Goal: Task Accomplishment & Management: Manage account settings

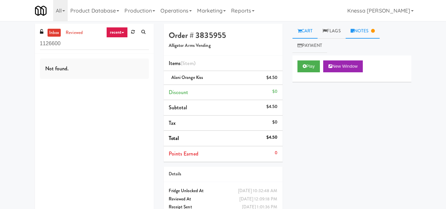
click at [370, 28] on link "Notes" at bounding box center [363, 31] width 34 height 15
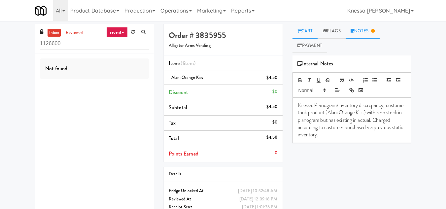
click at [298, 31] on icon at bounding box center [299, 31] width 4 height 4
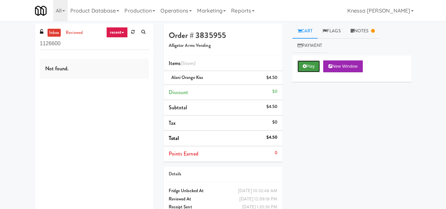
click at [307, 61] on button "Play" at bounding box center [308, 66] width 23 height 12
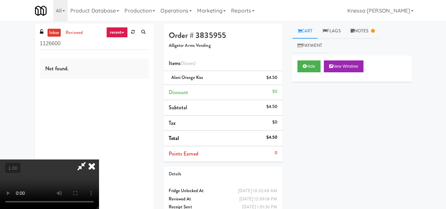
click at [99, 159] on icon at bounding box center [91, 165] width 15 height 13
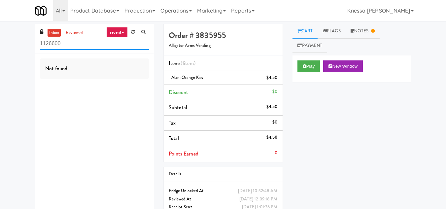
click at [59, 43] on input "1126600" at bounding box center [94, 44] width 109 height 12
paste input "[MEDICAL_DATA] - Main Floor"
type input "[MEDICAL_DATA] - Main Floor"
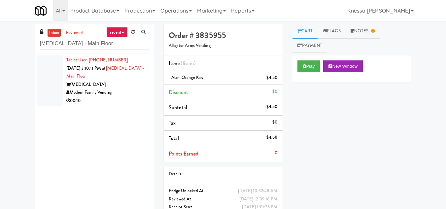
click at [109, 81] on div "[MEDICAL_DATA]" at bounding box center [107, 85] width 83 height 8
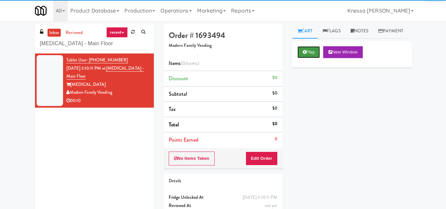
click at [299, 58] on button "Play" at bounding box center [308, 52] width 23 height 12
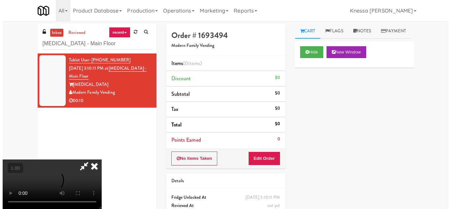
scroll to position [14, 0]
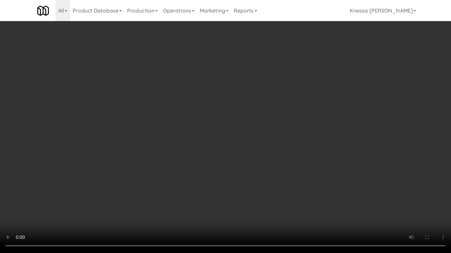
click at [191, 159] on video at bounding box center [225, 126] width 451 height 253
click at [180, 200] on video at bounding box center [225, 126] width 451 height 253
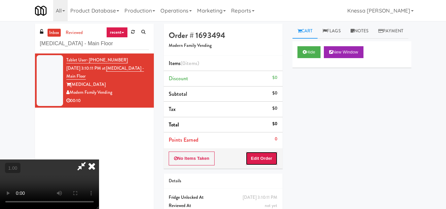
click at [273, 157] on button "Edit Order" at bounding box center [262, 158] width 32 height 14
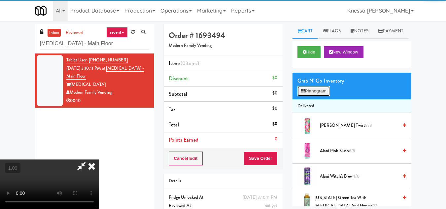
click at [315, 96] on button "Planogram" at bounding box center [313, 91] width 32 height 10
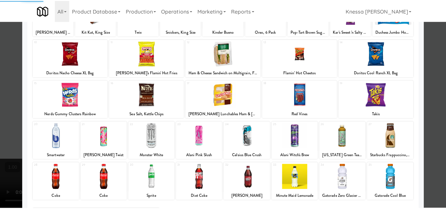
scroll to position [115, 0]
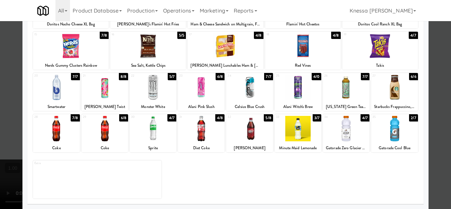
click at [391, 135] on div at bounding box center [394, 128] width 47 height 25
click at [244, 134] on div at bounding box center [249, 128] width 47 height 25
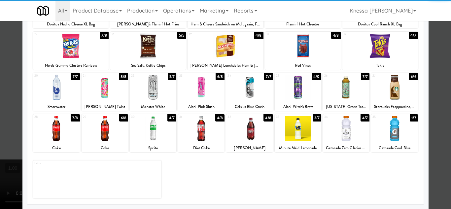
click at [440, 164] on div at bounding box center [225, 104] width 451 height 209
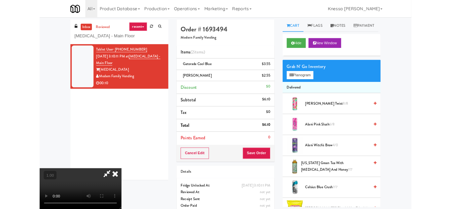
scroll to position [14, 0]
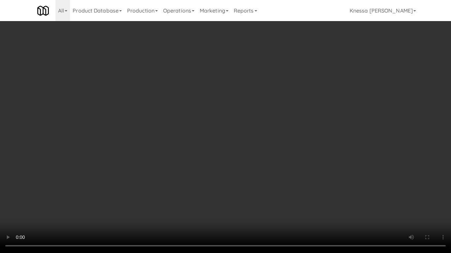
click at [218, 152] on video at bounding box center [225, 126] width 451 height 253
click at [221, 206] on video at bounding box center [225, 126] width 451 height 253
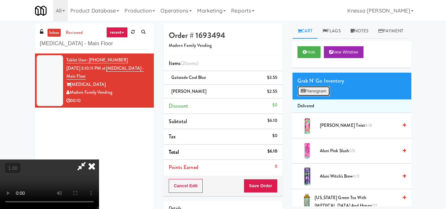
click at [314, 96] on button "Planogram" at bounding box center [313, 91] width 32 height 10
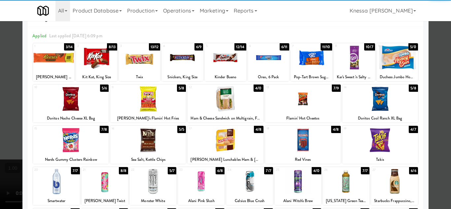
scroll to position [33, 0]
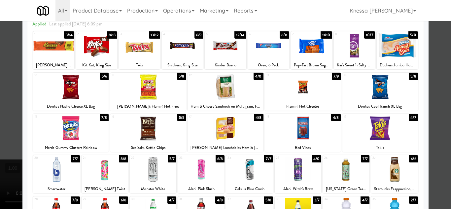
click at [225, 129] on div at bounding box center [225, 128] width 76 height 25
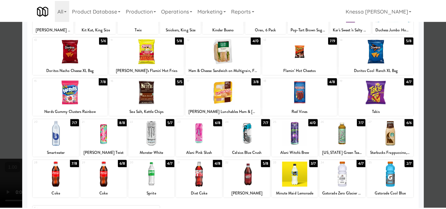
scroll to position [115, 0]
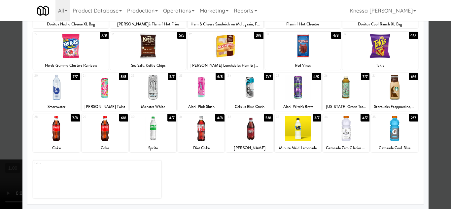
click at [439, 161] on div at bounding box center [225, 104] width 451 height 209
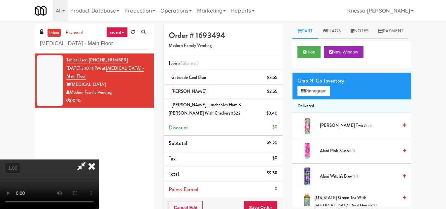
click at [99, 159] on video at bounding box center [49, 184] width 99 height 50
click at [310, 96] on button "Planogram" at bounding box center [313, 91] width 32 height 10
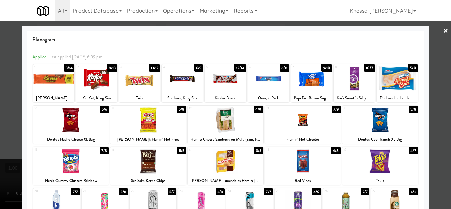
click at [311, 86] on div at bounding box center [311, 78] width 41 height 25
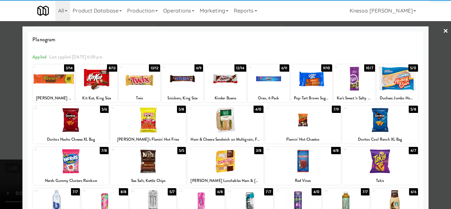
click at [431, 142] on div at bounding box center [225, 104] width 451 height 209
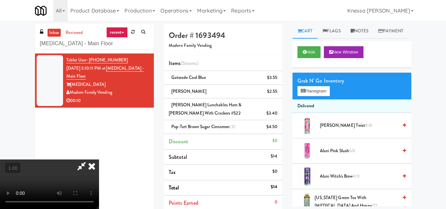
click at [99, 159] on video at bounding box center [49, 184] width 99 height 50
click at [99, 159] on icon at bounding box center [91, 165] width 15 height 13
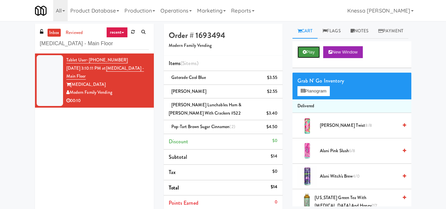
click at [306, 58] on button "Play" at bounding box center [308, 52] width 23 height 12
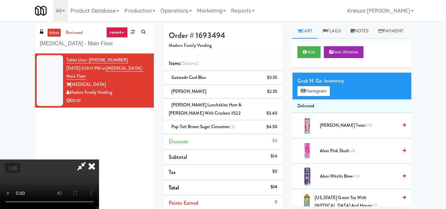
click at [99, 159] on icon at bounding box center [91, 165] width 15 height 13
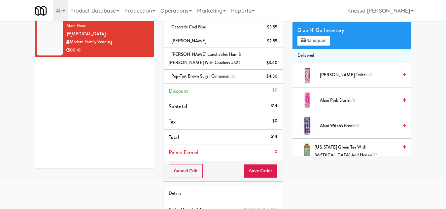
scroll to position [90, 0]
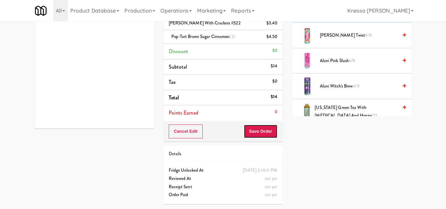
click at [268, 130] on button "Save Order" at bounding box center [261, 131] width 34 height 14
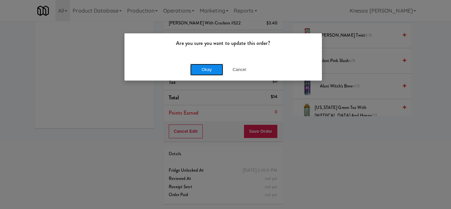
click at [195, 67] on button "Okay" at bounding box center [206, 70] width 33 height 12
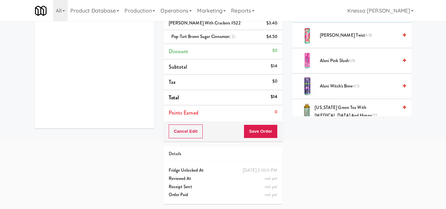
scroll to position [0, 0]
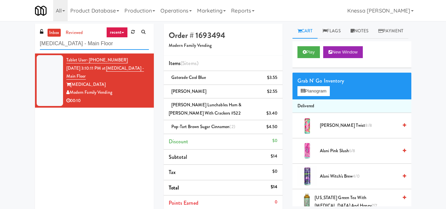
click at [71, 43] on input "[MEDICAL_DATA] - Main Floor" at bounding box center [94, 44] width 109 height 12
paste input "[PERSON_NAME] Center - Coole"
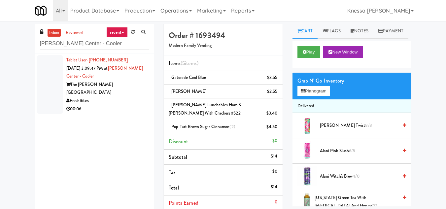
click at [122, 105] on div "00:06" at bounding box center [107, 109] width 83 height 8
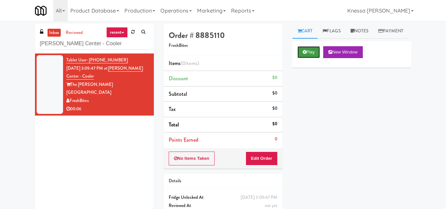
click at [307, 58] on button "Play" at bounding box center [308, 52] width 23 height 12
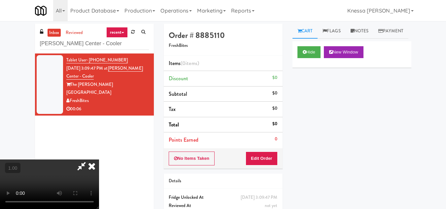
scroll to position [14, 0]
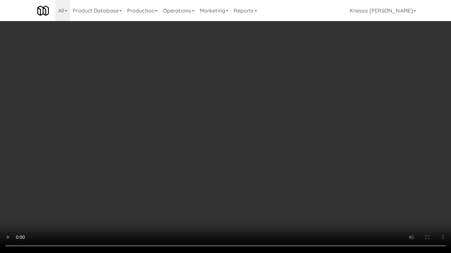
click at [216, 153] on video at bounding box center [225, 126] width 451 height 253
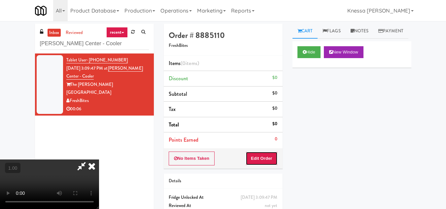
drag, startPoint x: 273, startPoint y: 161, endPoint x: 290, endPoint y: 143, distance: 24.7
click at [273, 161] on button "Edit Order" at bounding box center [262, 158] width 32 height 14
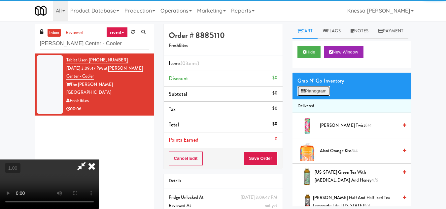
click at [315, 96] on button "Planogram" at bounding box center [313, 91] width 32 height 10
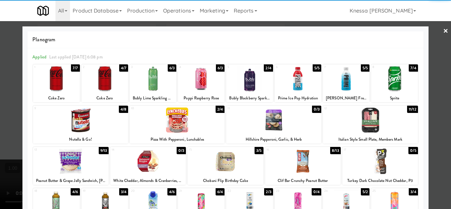
click at [154, 87] on div at bounding box center [153, 78] width 47 height 25
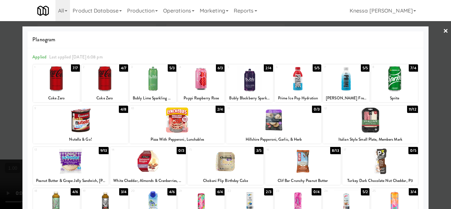
click at [437, 146] on div at bounding box center [225, 104] width 451 height 209
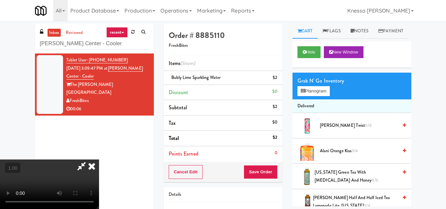
click at [99, 159] on video at bounding box center [49, 184] width 99 height 50
click at [99, 159] on icon at bounding box center [91, 165] width 15 height 13
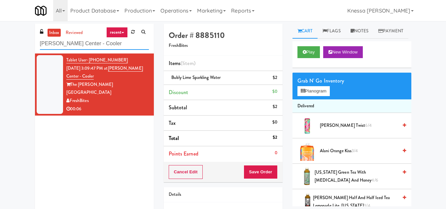
click at [52, 44] on input "[PERSON_NAME] Center - Cooler" at bounding box center [94, 44] width 109 height 12
paste input "SC Lobby"
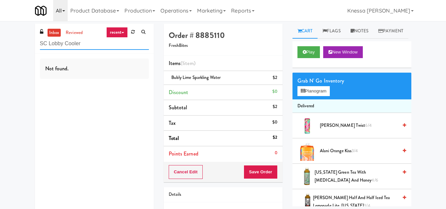
type input "SC Lobby Cooler"
